Goal: Information Seeking & Learning: Learn about a topic

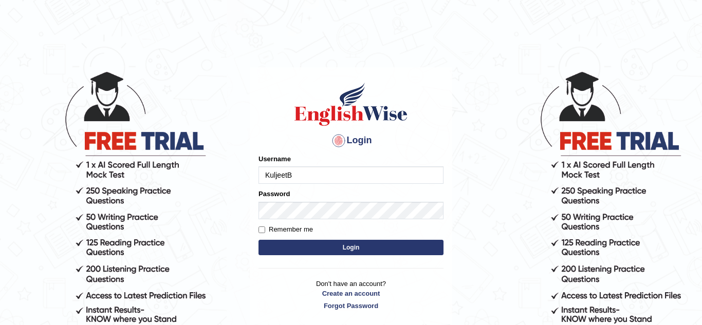
type input "KuljeetB"
click at [284, 252] on button "Login" at bounding box center [350, 247] width 185 height 15
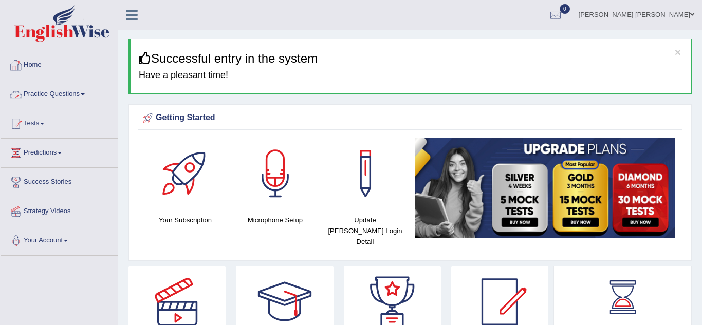
click at [76, 97] on link "Practice Questions" at bounding box center [59, 93] width 117 height 26
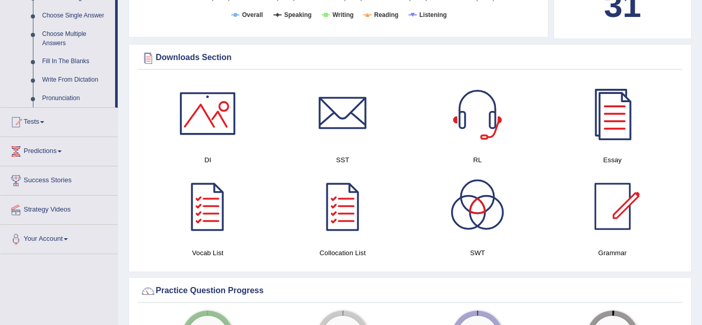
scroll to position [555, 0]
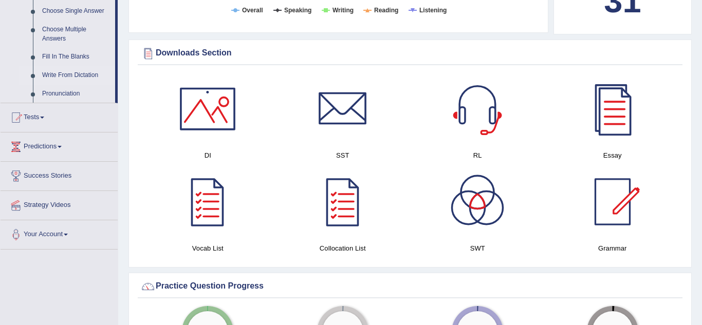
click at [73, 76] on link "Write From Dictation" at bounding box center [77, 75] width 78 height 18
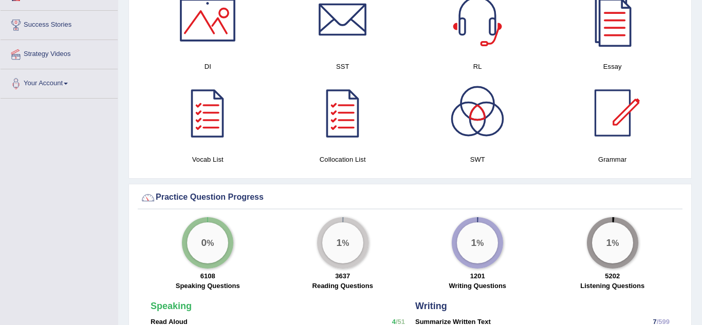
scroll to position [562, 0]
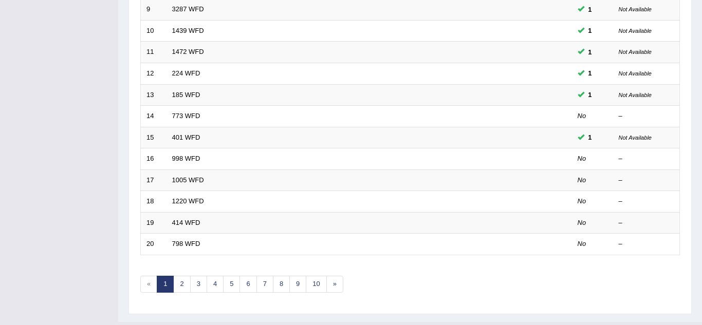
scroll to position [349, 0]
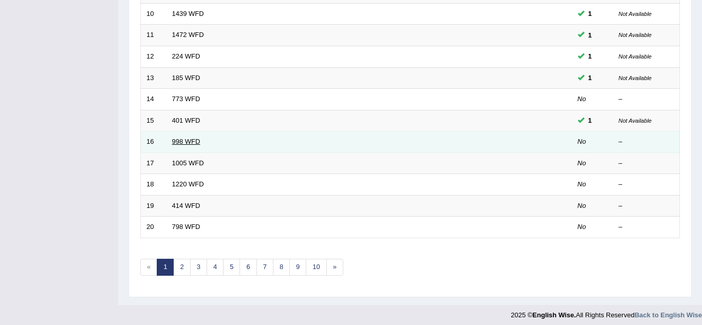
click at [178, 143] on link "998 WFD" at bounding box center [186, 142] width 28 height 8
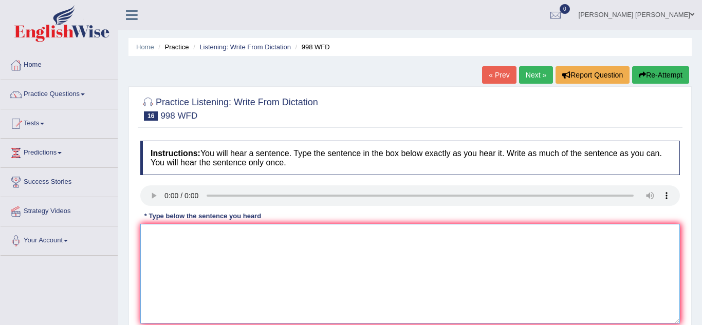
click at [162, 238] on textarea at bounding box center [409, 274] width 539 height 100
type textarea "We will the celebration for the gradute students."
click at [695, 242] on div "Home Practice Listening: Write From Dictation 998 WFD « Prev Next » Report Ques…" at bounding box center [410, 257] width 584 height 514
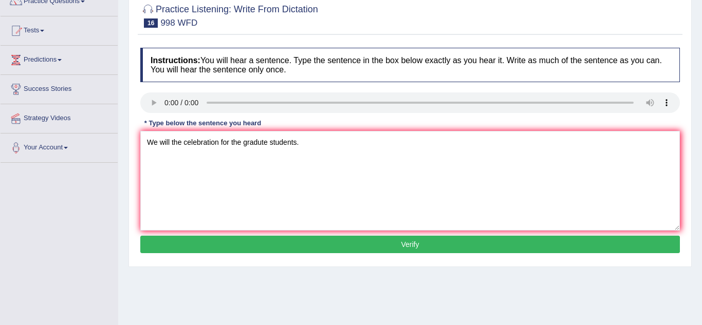
scroll to position [103, 0]
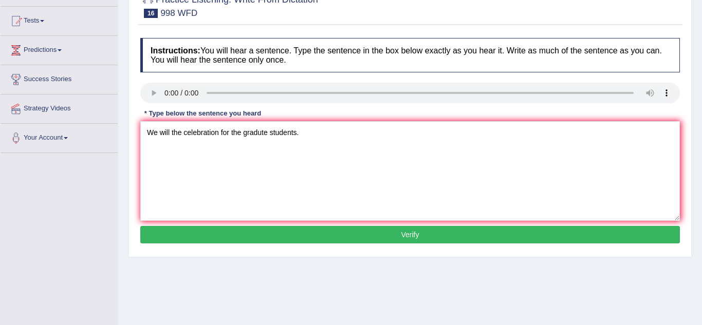
click at [463, 236] on button "Verify" at bounding box center [409, 234] width 539 height 17
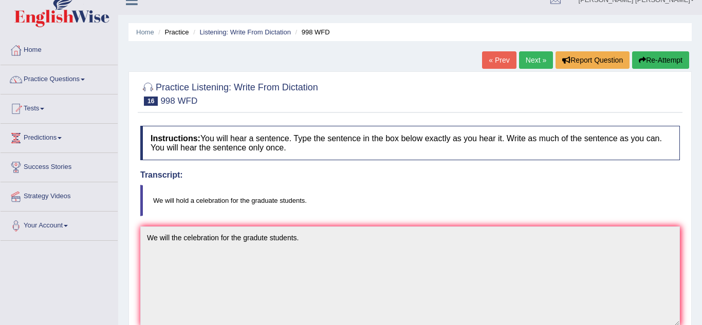
scroll to position [0, 0]
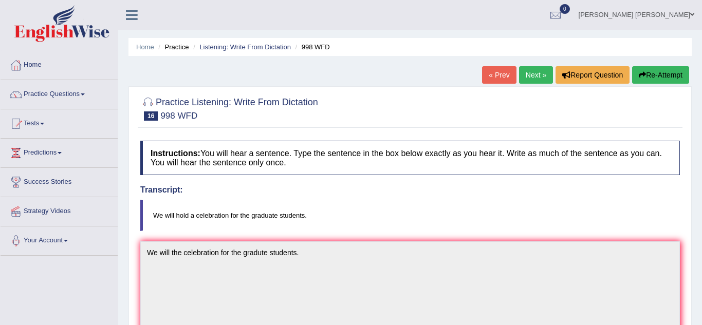
click at [547, 82] on link "Next »" at bounding box center [536, 74] width 34 height 17
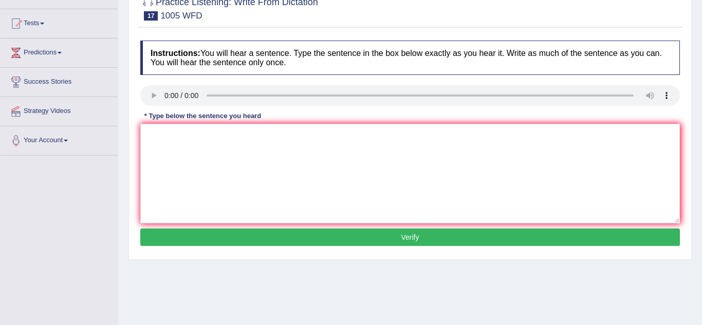
scroll to position [103, 0]
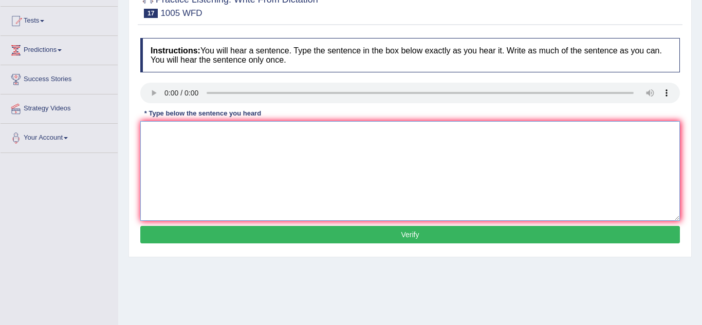
click at [158, 138] on textarea at bounding box center [409, 171] width 539 height 100
type textarea "The collaspe of housing market leads to."
click at [182, 238] on button "Verify" at bounding box center [409, 234] width 539 height 17
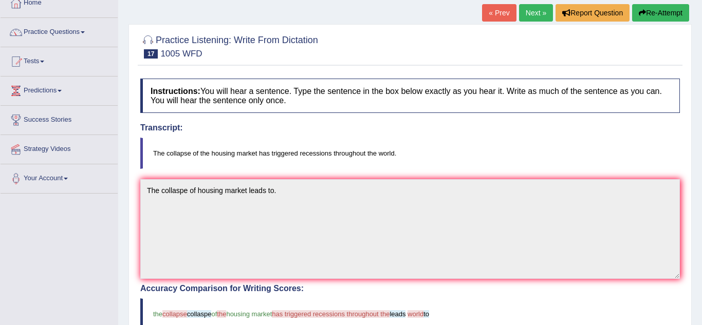
scroll to position [62, 0]
click at [532, 15] on link "Next »" at bounding box center [536, 13] width 34 height 17
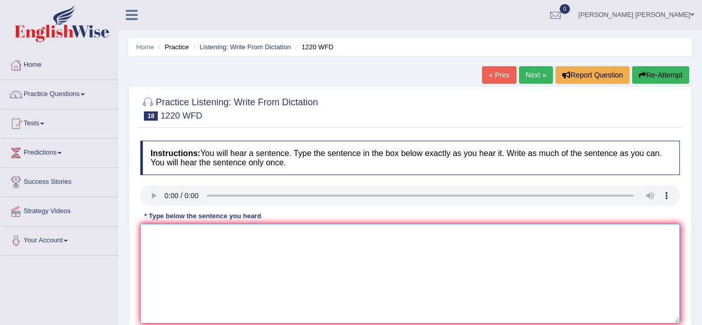
click at [173, 235] on textarea at bounding box center [409, 274] width 539 height 100
type textarea "We are able to accomdate more students then previously."
click at [67, 289] on div "Toggle navigation Home Practice Questions Speaking Practice Read Aloud Repeat S…" at bounding box center [351, 267] width 702 height 534
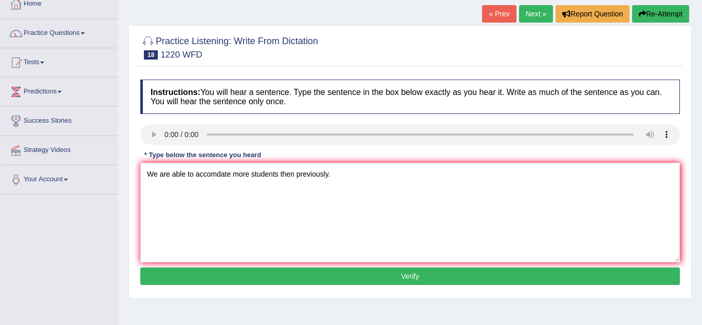
scroll to position [62, 0]
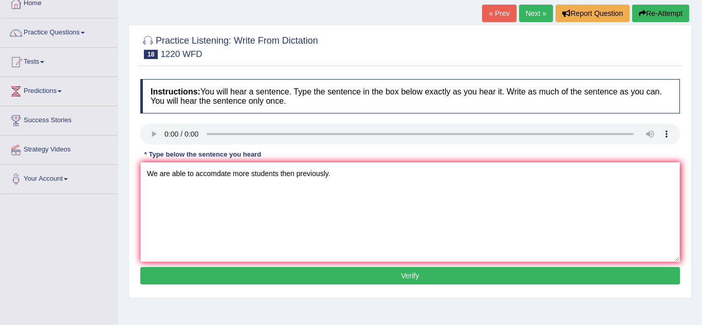
click at [237, 274] on button "Verify" at bounding box center [409, 275] width 539 height 17
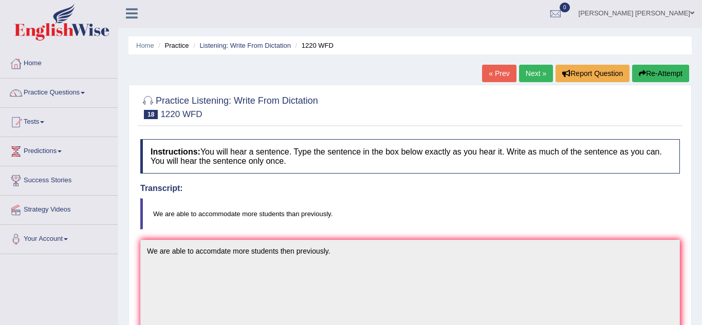
scroll to position [0, 0]
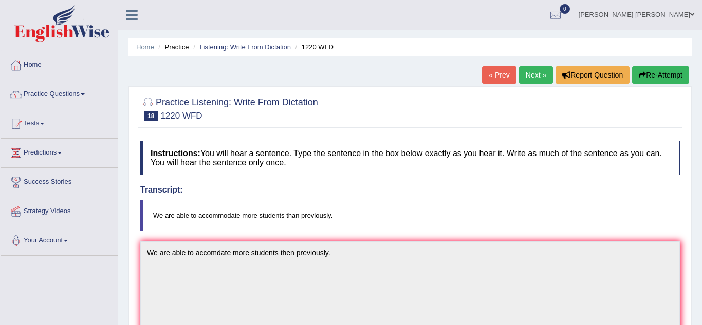
click at [537, 77] on link "Next »" at bounding box center [536, 74] width 34 height 17
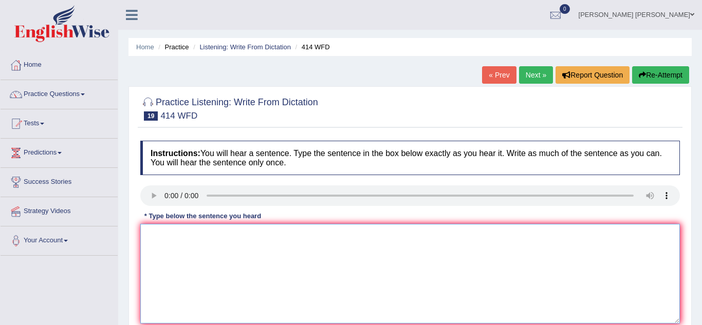
click at [172, 243] on textarea at bounding box center [409, 274] width 539 height 100
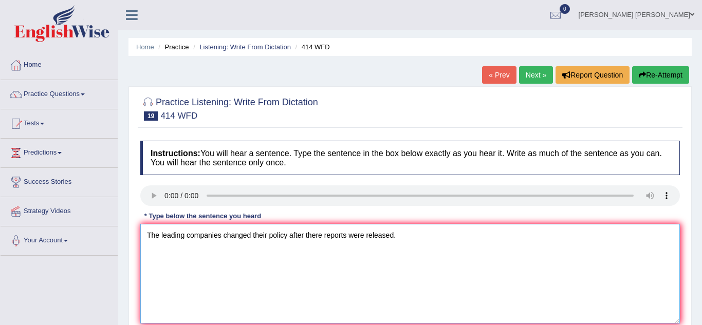
click at [264, 299] on textarea "The leading companies changed their policy after there reports were released." at bounding box center [409, 274] width 539 height 100
type textarea "The leading companies changed their policy after there reports were released."
click at [113, 294] on div "Toggle navigation Home Practice Questions Speaking Practice Read Aloud Repeat S…" at bounding box center [351, 267] width 702 height 534
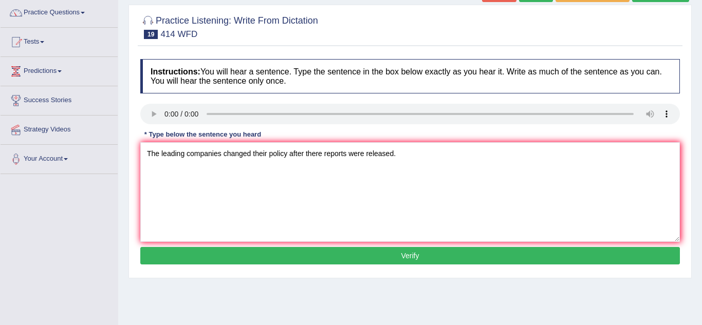
scroll to position [82, 0]
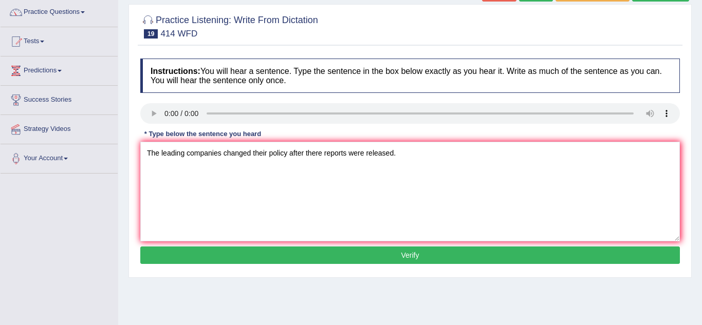
click at [209, 258] on button "Verify" at bounding box center [409, 255] width 539 height 17
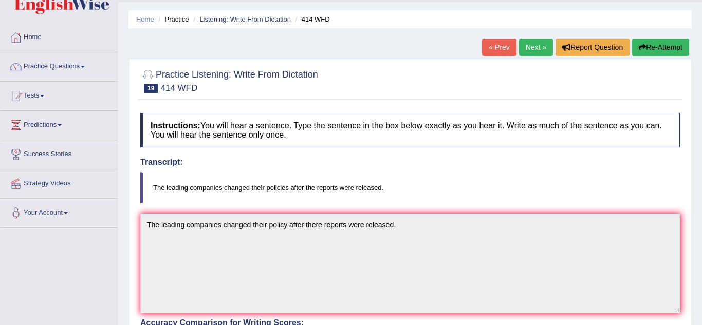
scroll to position [0, 0]
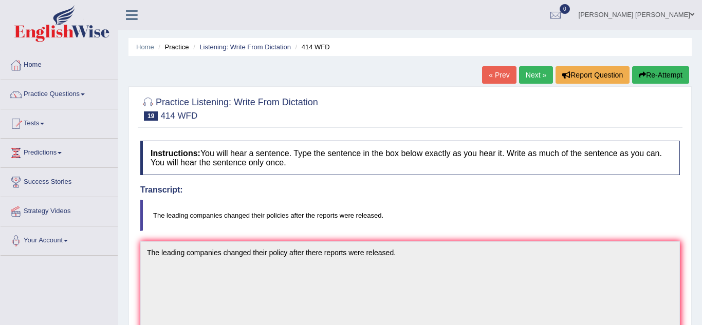
click at [541, 75] on link "Next »" at bounding box center [536, 74] width 34 height 17
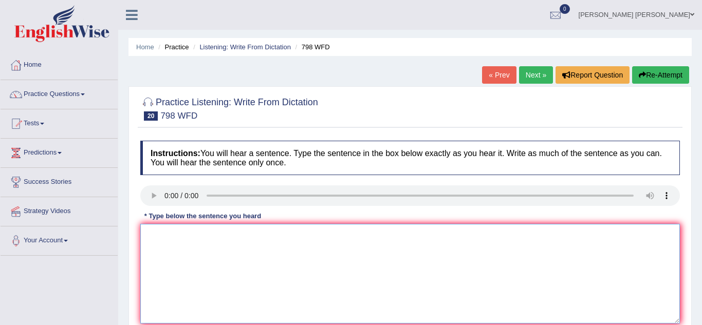
click at [167, 232] on textarea at bounding box center [409, 274] width 539 height 100
type textarea "Sugar is compound releasing carbon,hydrgen and oxygen items."
click at [105, 288] on div "Toggle navigation Home Practice Questions Speaking Practice Read Aloud Repeat S…" at bounding box center [351, 267] width 702 height 534
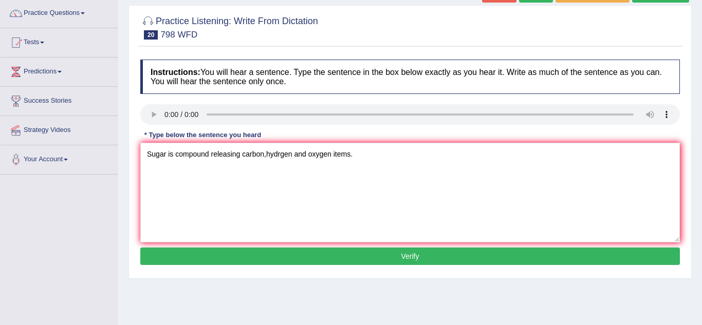
scroll to position [82, 0]
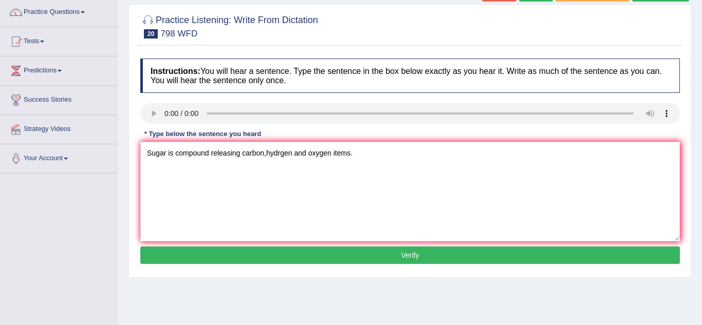
click at [255, 256] on button "Verify" at bounding box center [409, 255] width 539 height 17
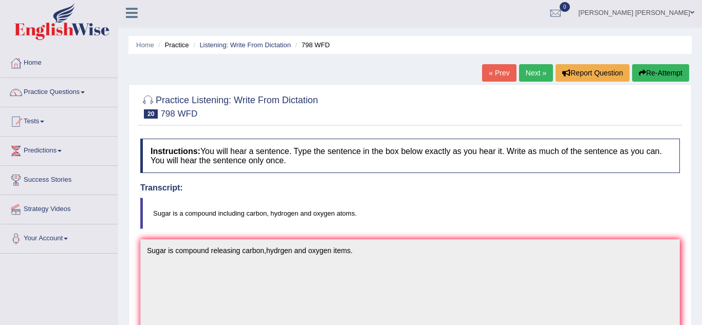
scroll to position [0, 0]
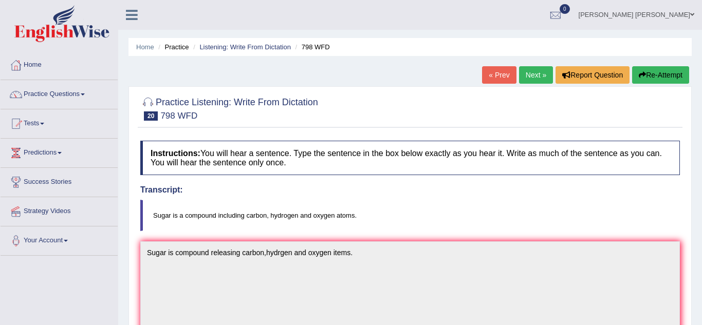
click at [529, 78] on link "Next »" at bounding box center [536, 74] width 34 height 17
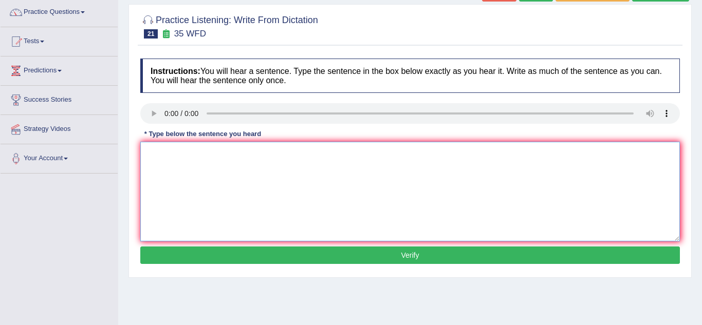
click at [158, 162] on textarea at bounding box center [409, 192] width 539 height 100
type textarea "Stundents who do environmental biology needs to do field works."
click at [229, 256] on button "Verify" at bounding box center [409, 255] width 539 height 17
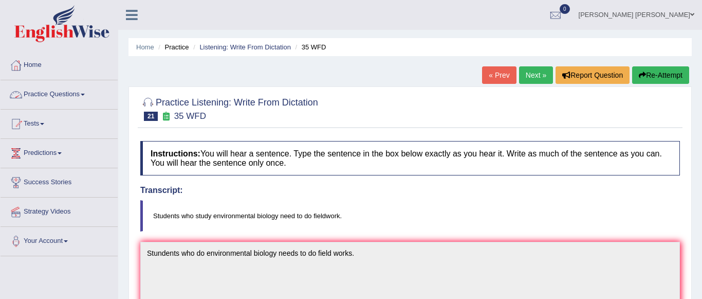
click at [77, 96] on link "Practice Questions" at bounding box center [59, 93] width 117 height 26
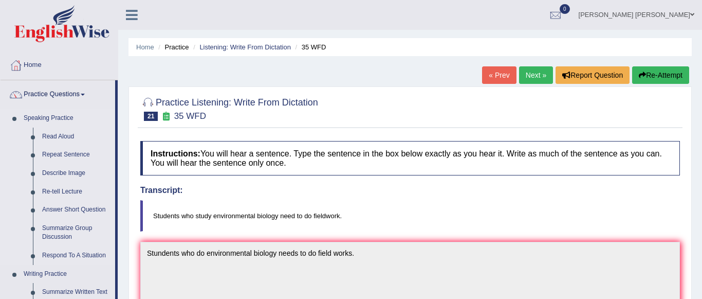
click at [1, 202] on li "Speaking Practice Read Aloud Repeat Sentence Describe Image Re-tell Lecture Ans…" at bounding box center [58, 187] width 115 height 156
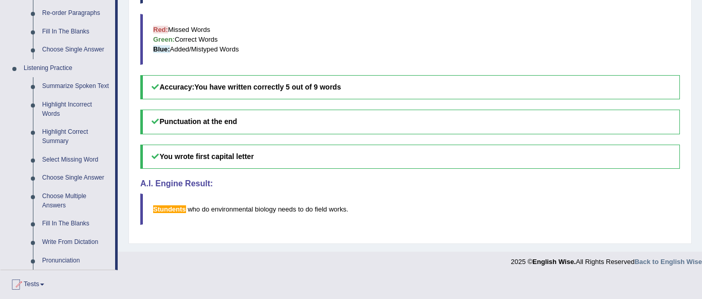
scroll to position [390, 0]
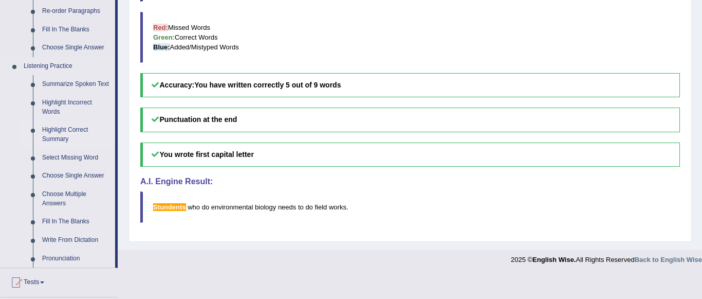
click at [68, 126] on link "Highlight Correct Summary" at bounding box center [77, 134] width 78 height 27
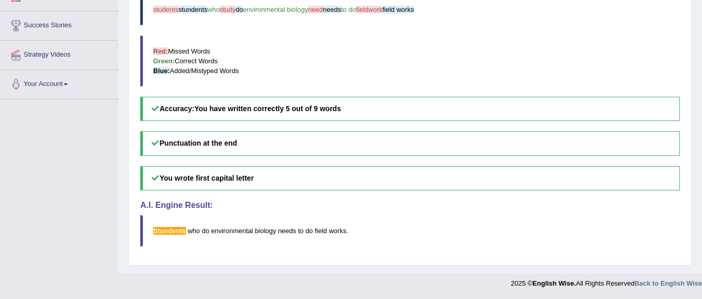
scroll to position [154, 0]
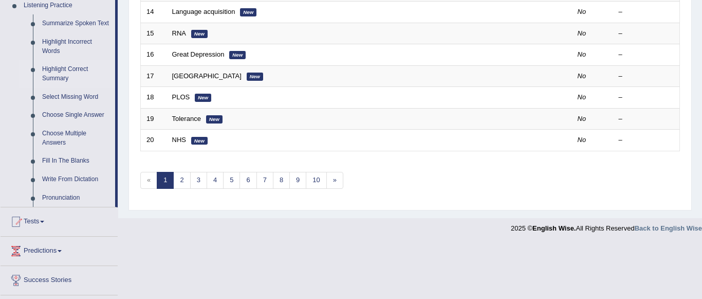
scroll to position [452, 0]
click at [60, 134] on link "Choose Multiple Answers" at bounding box center [77, 136] width 78 height 27
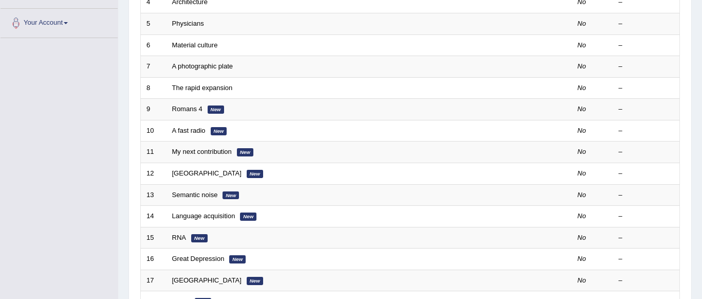
scroll to position [288, 0]
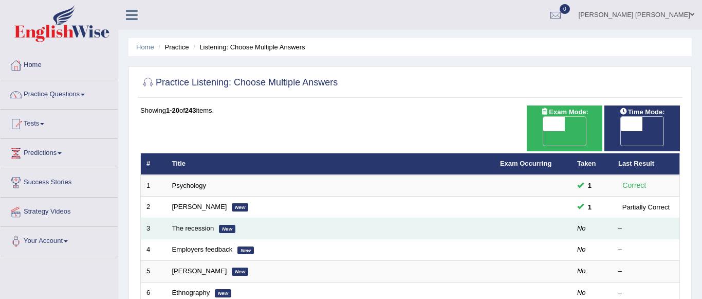
click at [211, 219] on td "The recession New" at bounding box center [330, 228] width 328 height 22
click at [199, 224] on link "The recession" at bounding box center [193, 228] width 42 height 8
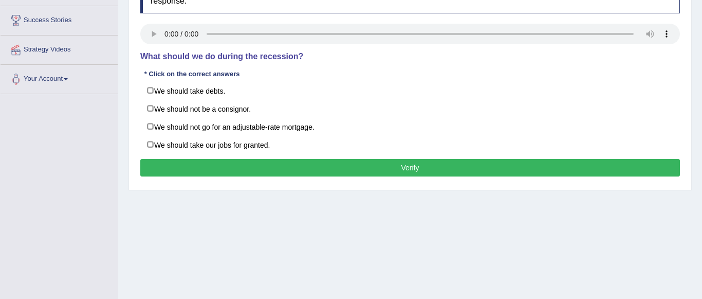
scroll to position [164, 0]
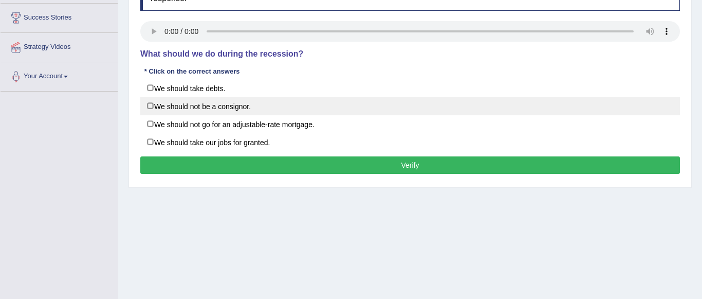
click at [152, 107] on label "We should not be a consignor." at bounding box center [409, 106] width 539 height 18
checkbox input "true"
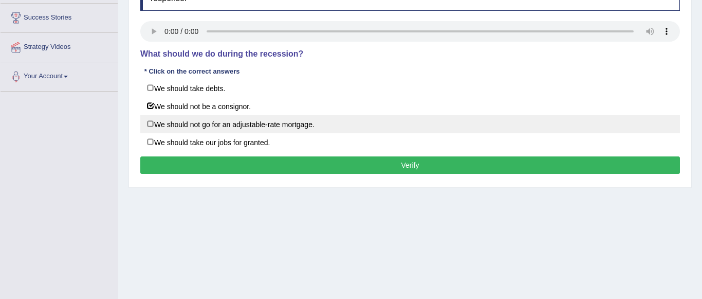
click at [148, 127] on label "We should not go for an adjustable-rate mortgage." at bounding box center [409, 124] width 539 height 18
checkbox input "true"
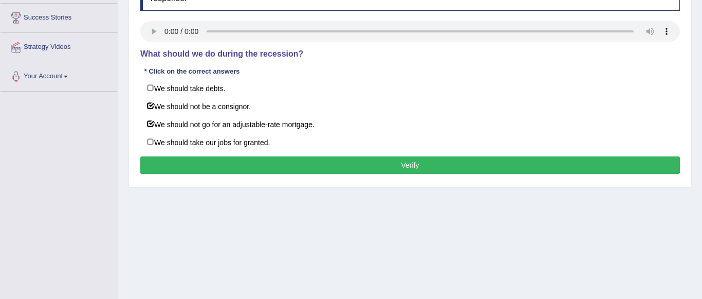
click at [182, 170] on button "Verify" at bounding box center [409, 164] width 539 height 17
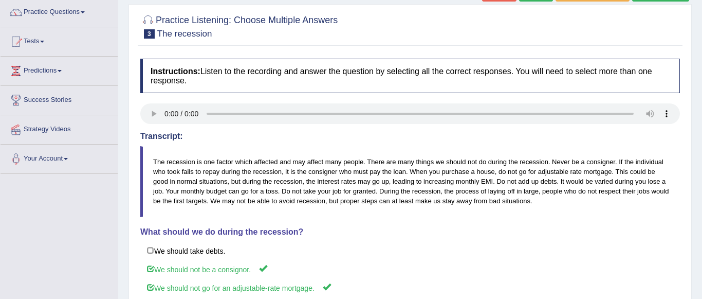
scroll to position [62, 0]
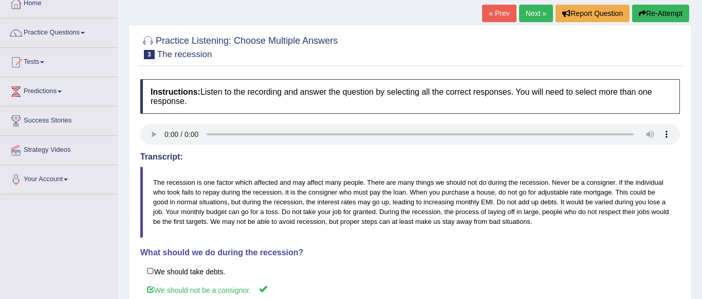
click at [541, 16] on link "Next »" at bounding box center [536, 13] width 34 height 17
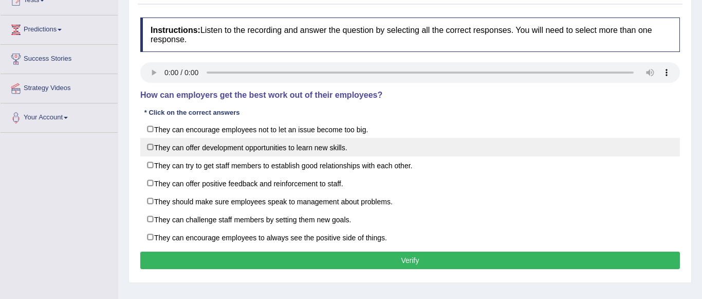
click at [151, 149] on label "They can offer development opportunities to learn new skills." at bounding box center [409, 147] width 539 height 18
checkbox input "true"
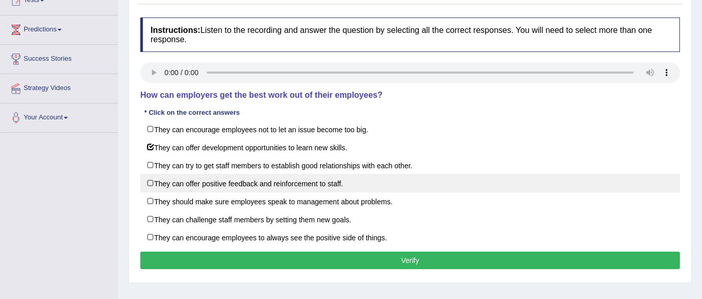
click at [153, 185] on label "They can offer positive feedback and reinforcement to staff." at bounding box center [409, 183] width 539 height 18
checkbox input "true"
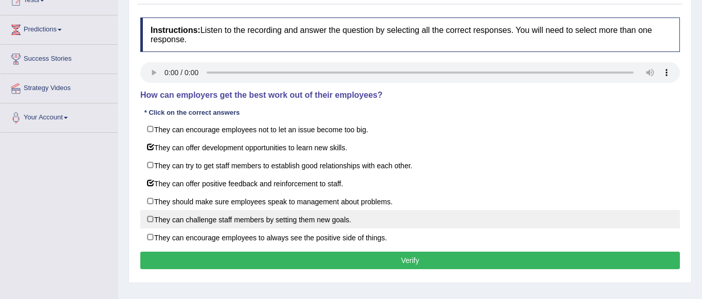
click at [150, 221] on label "They can challenge staff members by setting them new goals." at bounding box center [409, 219] width 539 height 18
checkbox input "true"
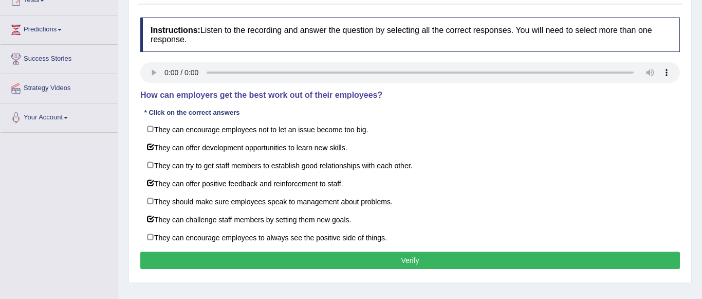
click at [170, 259] on button "Verify" at bounding box center [409, 259] width 539 height 17
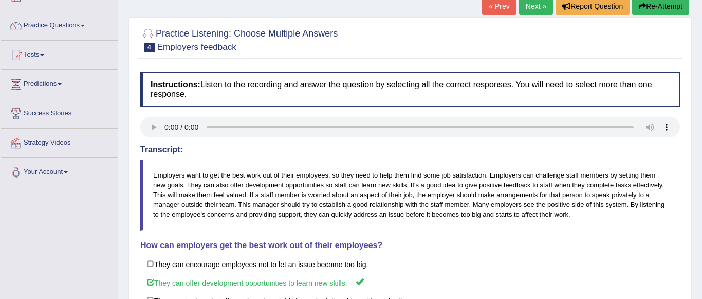
scroll to position [62, 0]
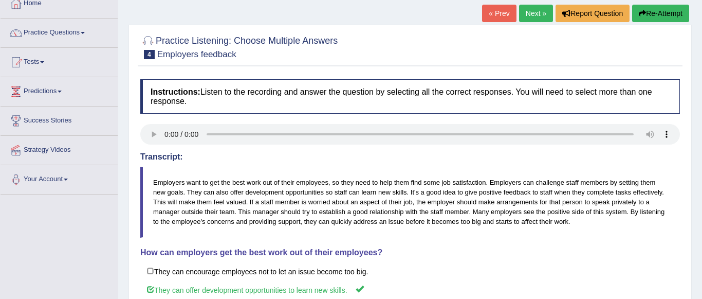
click at [84, 33] on link "Practice Questions" at bounding box center [59, 31] width 117 height 26
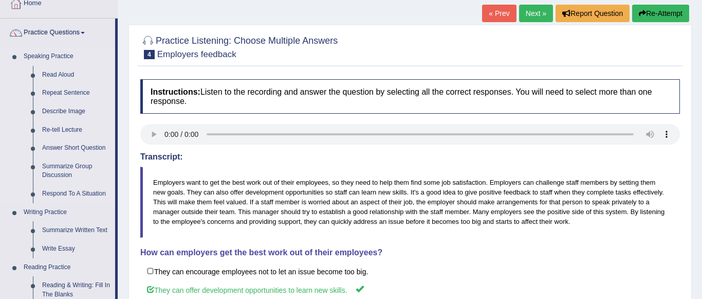
click at [16, 124] on li "Speaking Practice Read Aloud Repeat Sentence Describe Image Re-tell Lecture Ans…" at bounding box center [58, 125] width 115 height 156
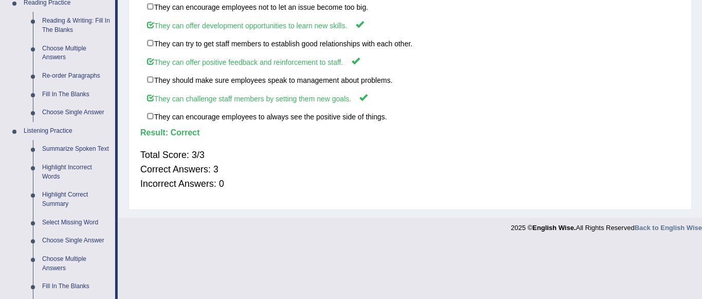
scroll to position [390, 0]
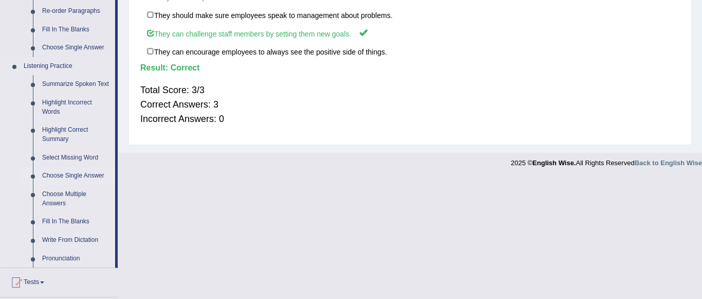
click at [68, 177] on link "Choose Single Answer" at bounding box center [77, 175] width 78 height 18
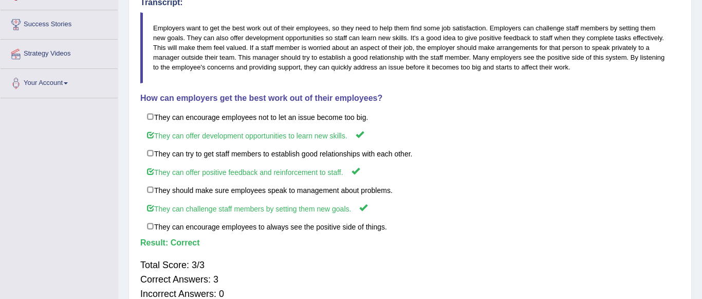
scroll to position [272, 0]
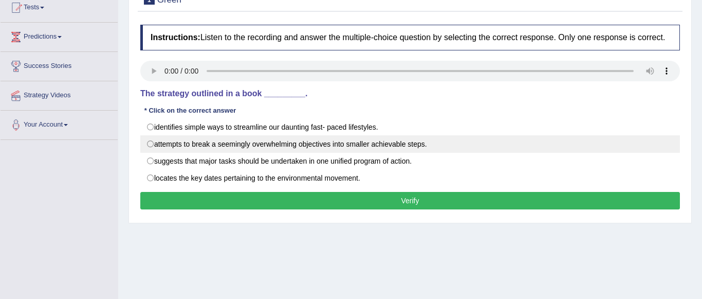
click at [155, 144] on label "attempts to break a seemingly overwhelming objectives into smaller achievable s…" at bounding box center [409, 143] width 539 height 17
radio input "true"
click at [155, 144] on label "attempts to break a seemingly overwhelming objectives into smaller achievable s…" at bounding box center [409, 143] width 539 height 17
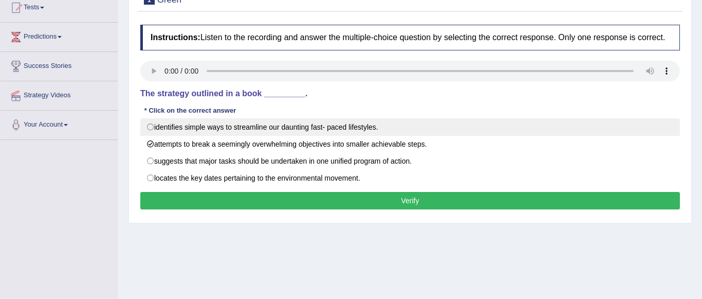
click at [159, 133] on label "identifies simple ways to streamline our daunting fast- paced lifestyles." at bounding box center [409, 126] width 539 height 17
radio input "true"
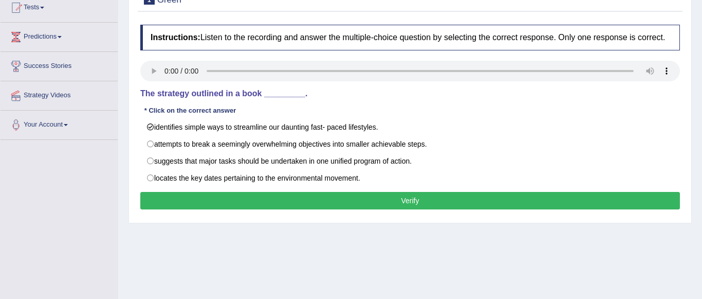
click at [165, 197] on button "Verify" at bounding box center [409, 200] width 539 height 17
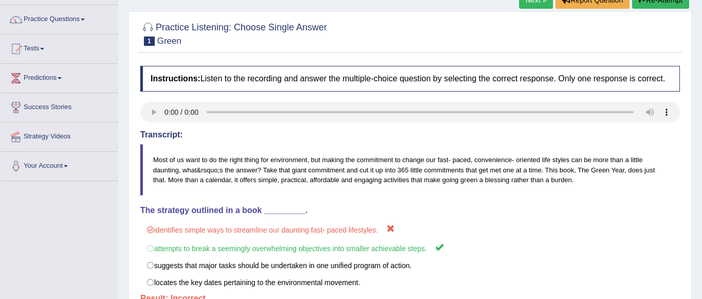
scroll to position [54, 0]
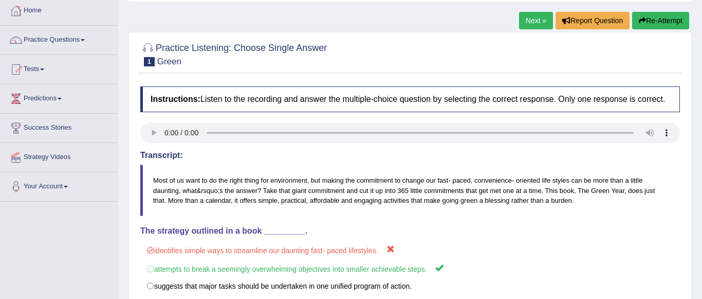
click at [528, 21] on link "Next »" at bounding box center [536, 20] width 34 height 17
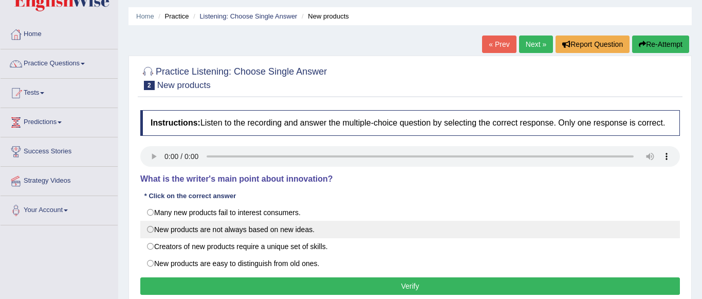
click at [154, 229] on label "New products are not always based on new ideas." at bounding box center [409, 228] width 539 height 17
radio input "true"
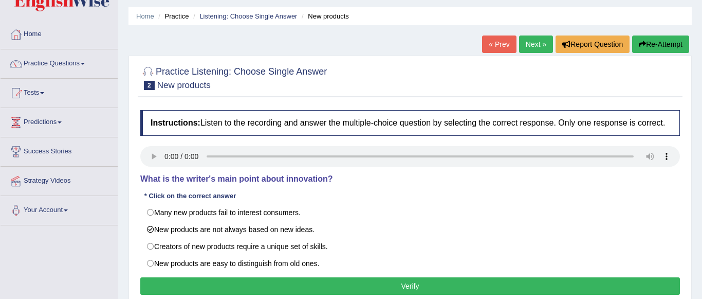
click at [170, 288] on button "Verify" at bounding box center [409, 285] width 539 height 17
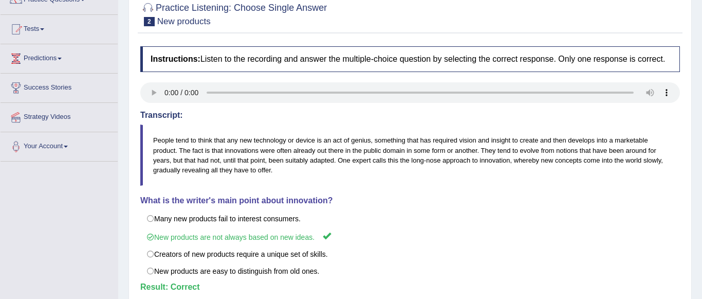
scroll to position [92, 0]
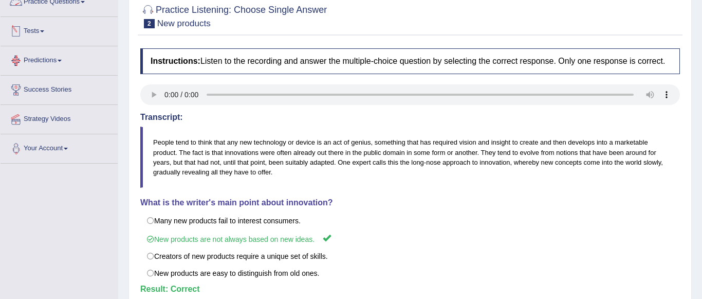
click at [83, 5] on link "Practice Questions" at bounding box center [59, 1] width 117 height 26
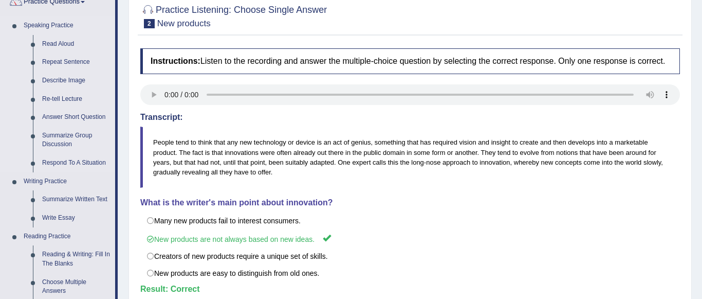
click at [5, 94] on li "Speaking Practice Read Aloud Repeat Sentence Describe Image Re-tell Lecture Ans…" at bounding box center [58, 94] width 115 height 156
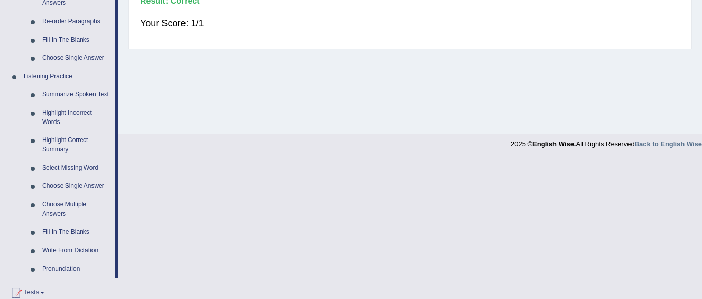
scroll to position [401, 0]
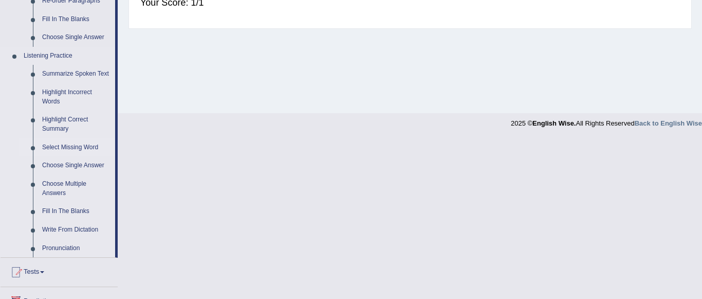
click at [55, 147] on link "Select Missing Word" at bounding box center [77, 147] width 78 height 18
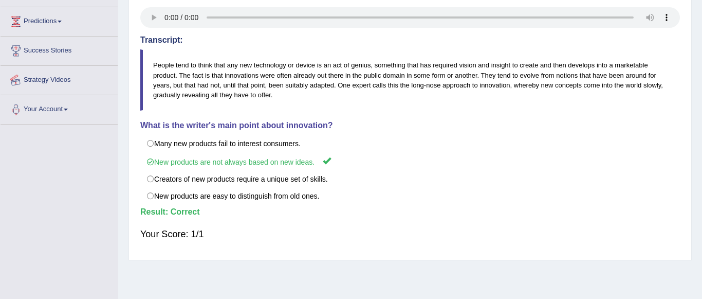
scroll to position [240, 0]
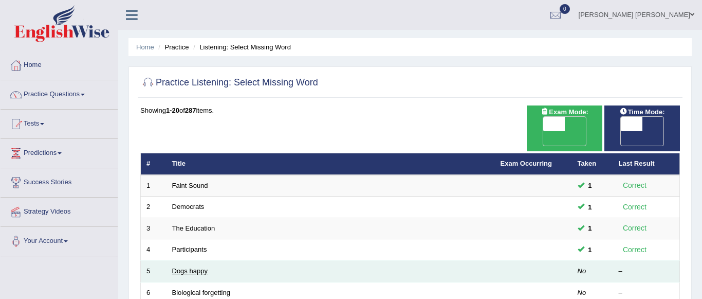
click at [192, 267] on link "Dogs happy" at bounding box center [189, 271] width 35 height 8
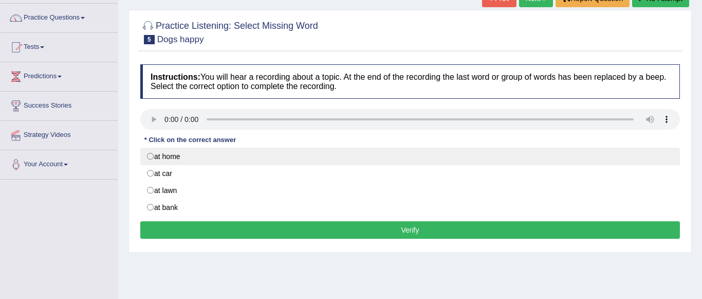
click at [148, 156] on label "at home" at bounding box center [409, 155] width 539 height 17
radio input "true"
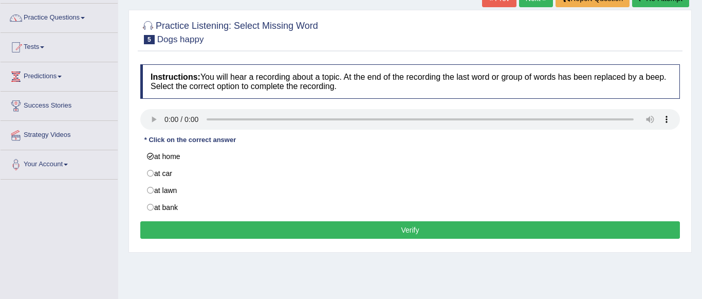
click at [157, 233] on button "Verify" at bounding box center [409, 229] width 539 height 17
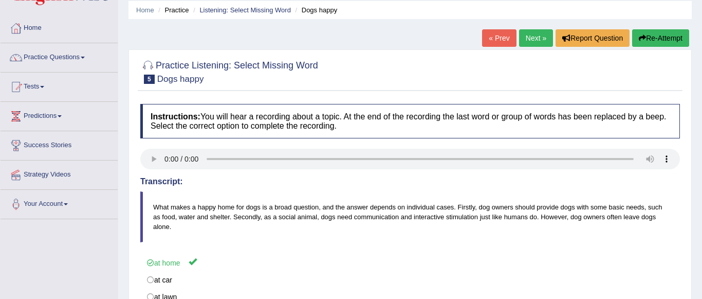
scroll to position [35, 0]
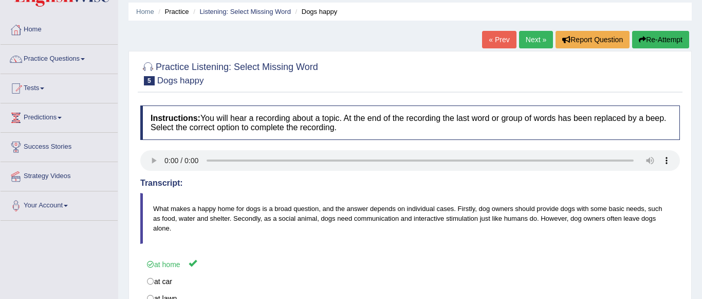
click at [543, 40] on link "Next »" at bounding box center [536, 39] width 34 height 17
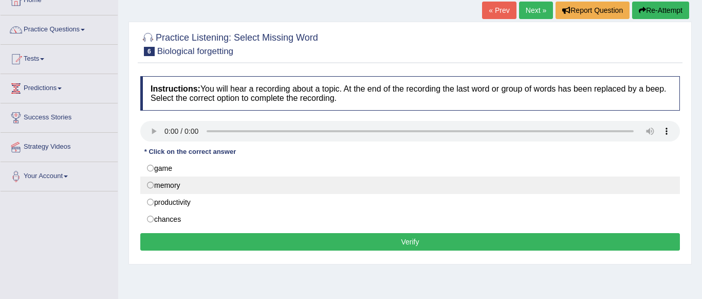
click at [150, 185] on label "memory" at bounding box center [409, 184] width 539 height 17
radio input "true"
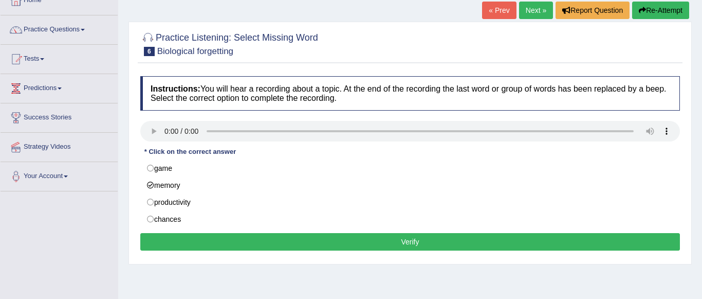
click at [159, 243] on button "Verify" at bounding box center [409, 241] width 539 height 17
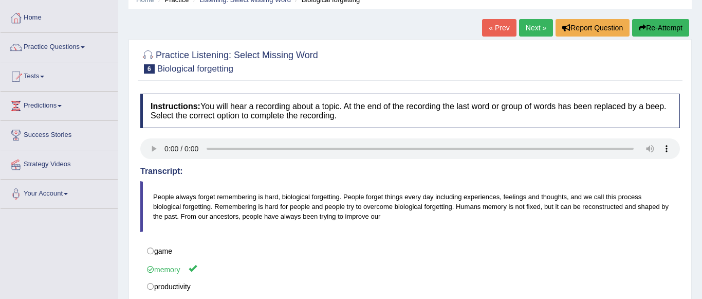
scroll to position [44, 0]
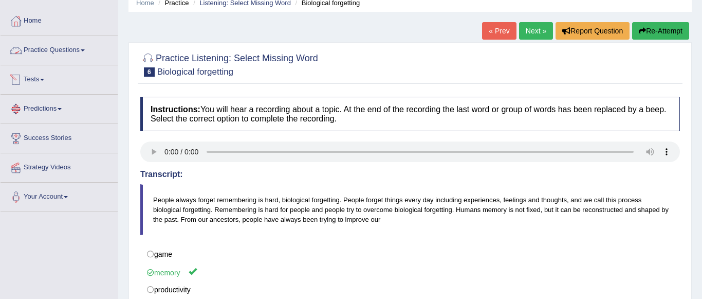
click at [83, 50] on link "Practice Questions" at bounding box center [59, 49] width 117 height 26
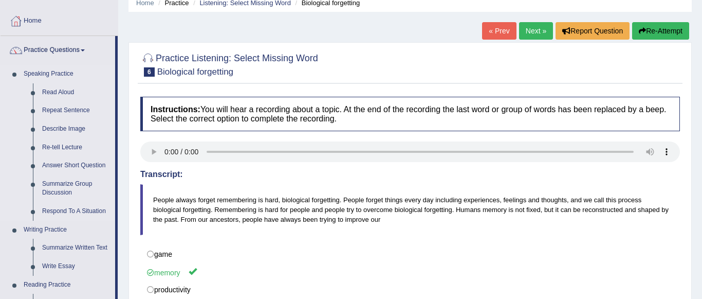
click at [14, 212] on li "Speaking Practice Read Aloud Repeat Sentence Describe Image Re-tell Lecture Ans…" at bounding box center [58, 143] width 115 height 156
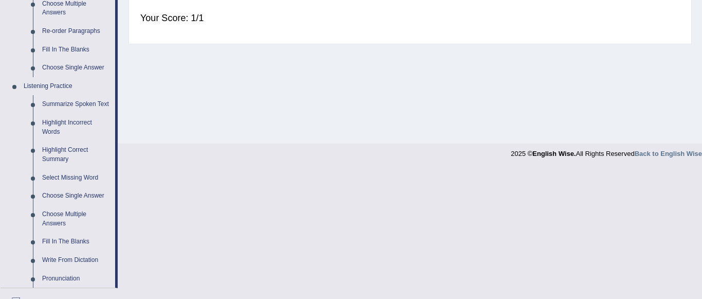
scroll to position [373, 0]
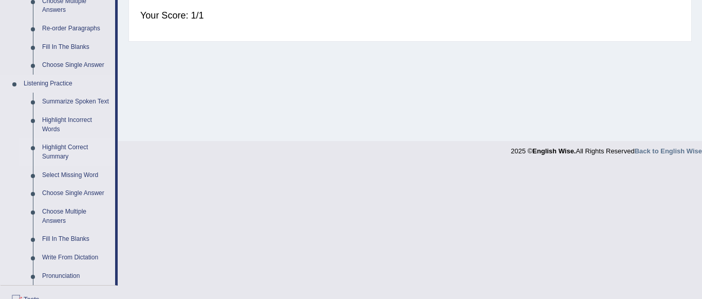
click at [55, 152] on link "Highlight Correct Summary" at bounding box center [77, 151] width 78 height 27
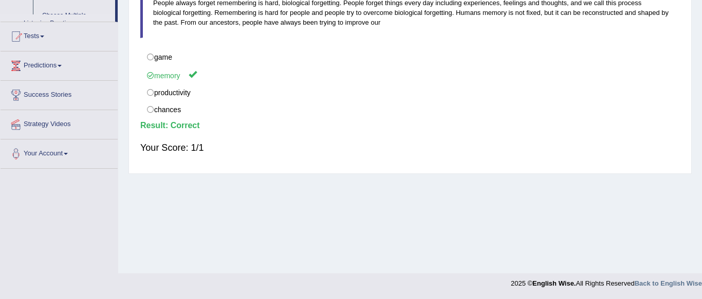
scroll to position [188, 0]
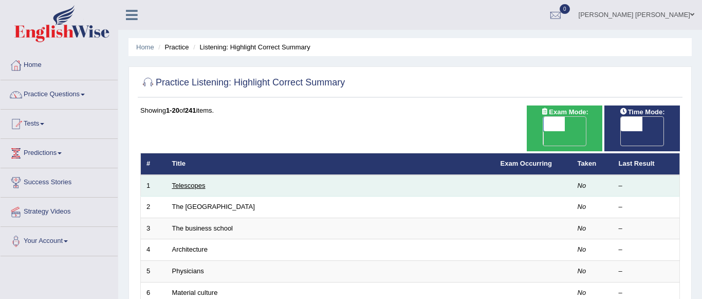
click at [189, 181] on link "Telescopes" at bounding box center [188, 185] width 33 height 8
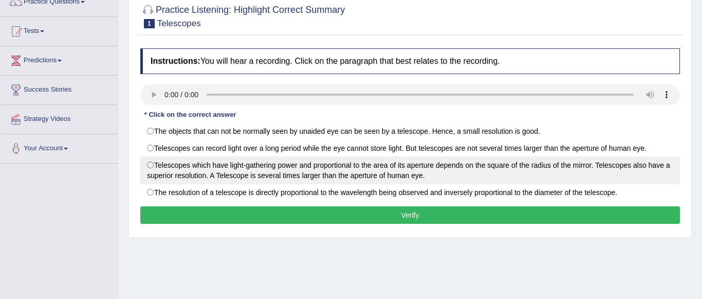
click at [155, 169] on label "Telescopes which have light-gathering power and proportional to the area of its…" at bounding box center [409, 170] width 539 height 28
radio input "true"
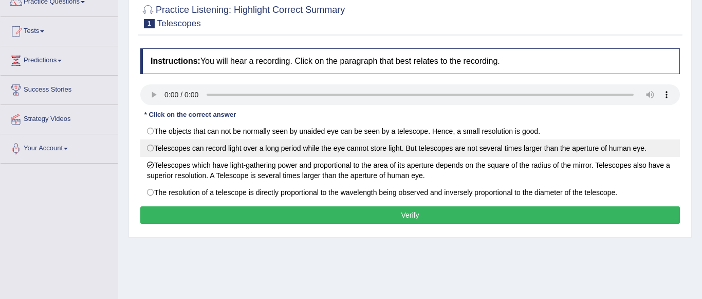
click at [164, 146] on label "Telescopes can record light over a long period while the eye cannot store light…" at bounding box center [409, 147] width 539 height 17
radio input "true"
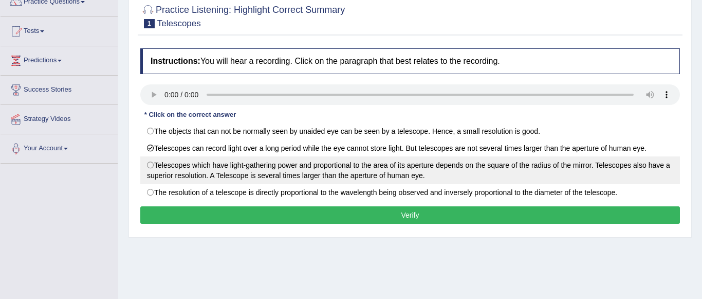
click at [154, 165] on label "Telescopes which have light-gathering power and proportional to the area of its…" at bounding box center [409, 170] width 539 height 28
radio input "true"
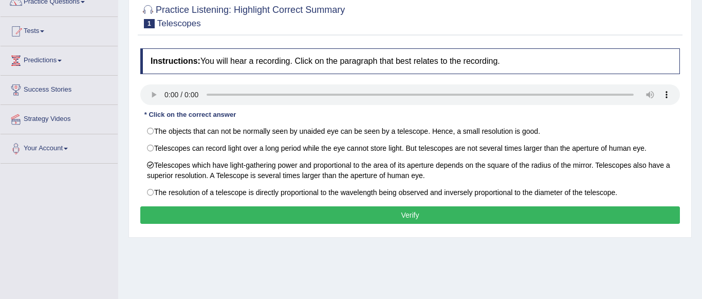
click at [202, 217] on button "Verify" at bounding box center [409, 214] width 539 height 17
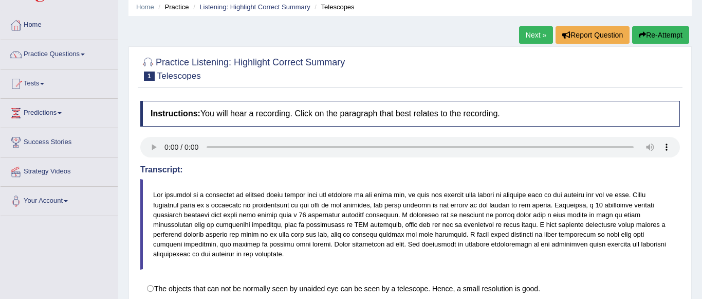
scroll to position [10, 0]
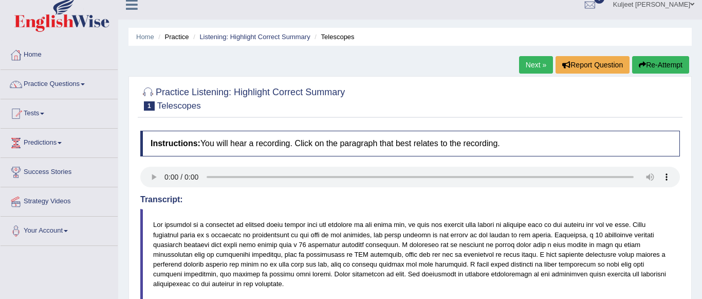
click at [81, 87] on link "Practice Questions" at bounding box center [59, 83] width 117 height 26
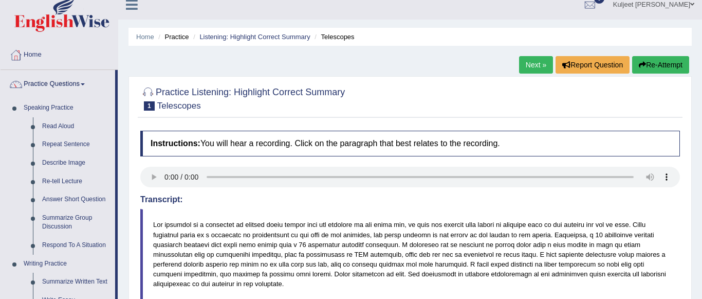
click at [81, 87] on link "Practice Questions" at bounding box center [58, 83] width 115 height 26
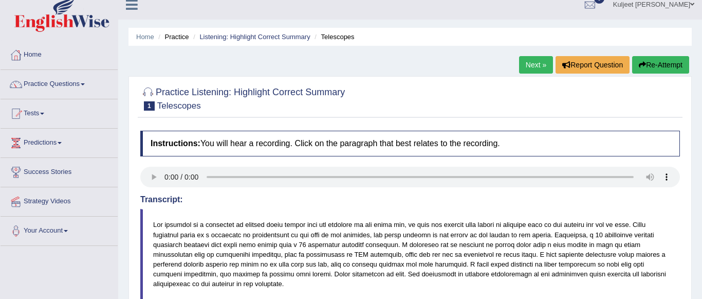
click at [81, 87] on link "Practice Questions" at bounding box center [59, 83] width 117 height 26
